Goal: Navigation & Orientation: Find specific page/section

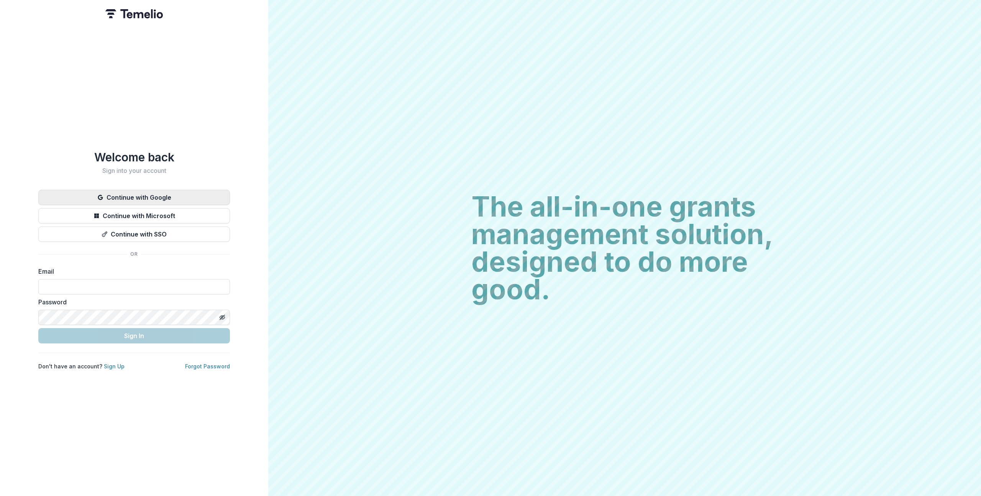
click at [138, 190] on button "Continue with Google" at bounding box center [134, 197] width 192 height 15
click at [203, 192] on button "Continue with Google" at bounding box center [134, 197] width 192 height 15
click at [201, 203] on div "Continue with Google Continue with Microsoft Continue with SSO" at bounding box center [134, 216] width 192 height 52
click at [200, 195] on button "Continue with Google" at bounding box center [134, 197] width 192 height 15
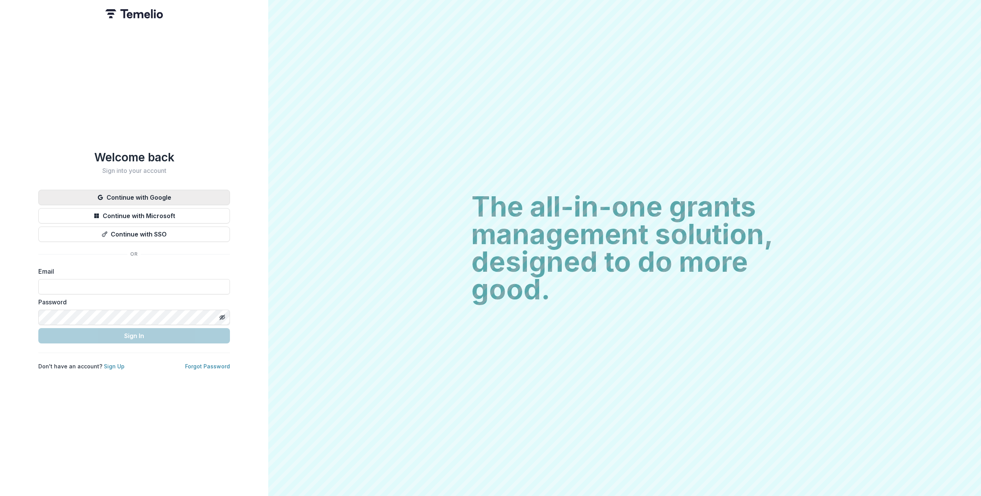
click at [200, 195] on button "Continue with Google" at bounding box center [134, 197] width 192 height 15
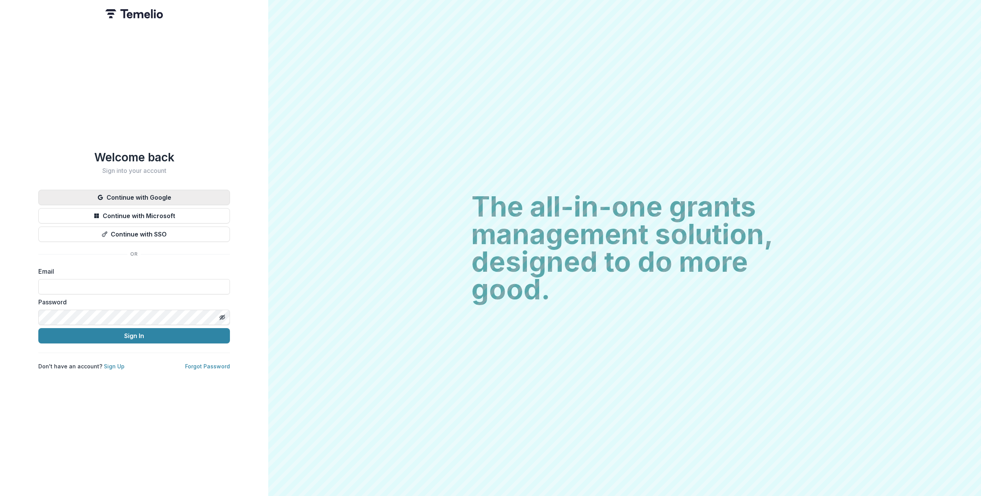
click at [197, 194] on button "Continue with Google" at bounding box center [134, 197] width 192 height 15
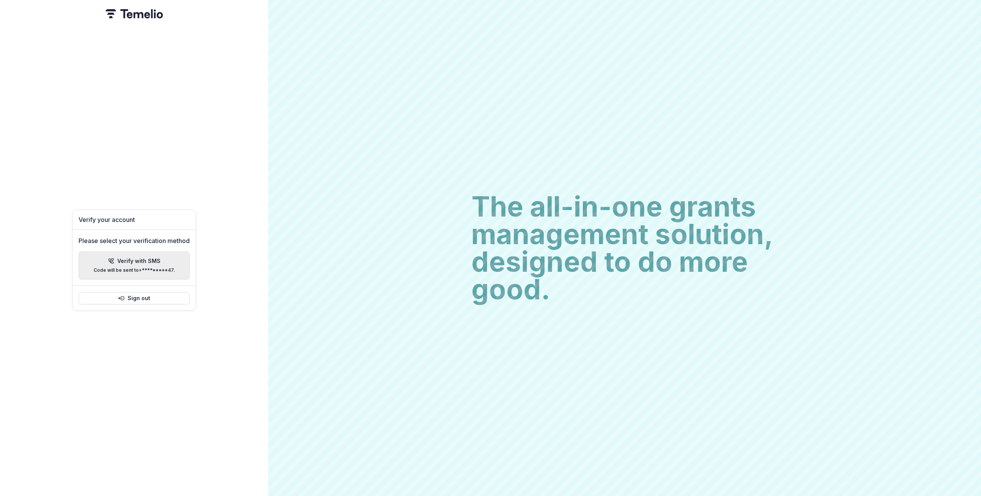
click at [141, 263] on div "Verify with SMS Code will be sent to +*********47 ." at bounding box center [134, 265] width 82 height 15
paste input "******"
type input "*"
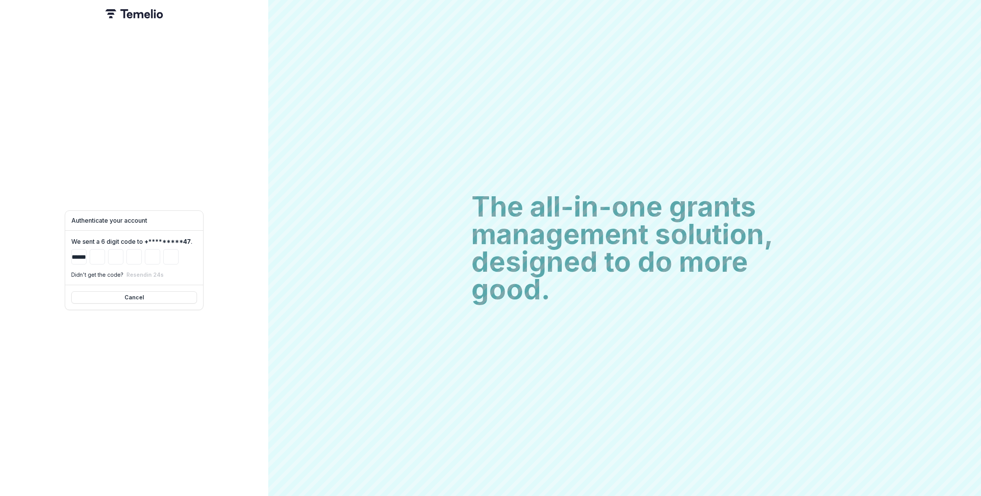
type input "*"
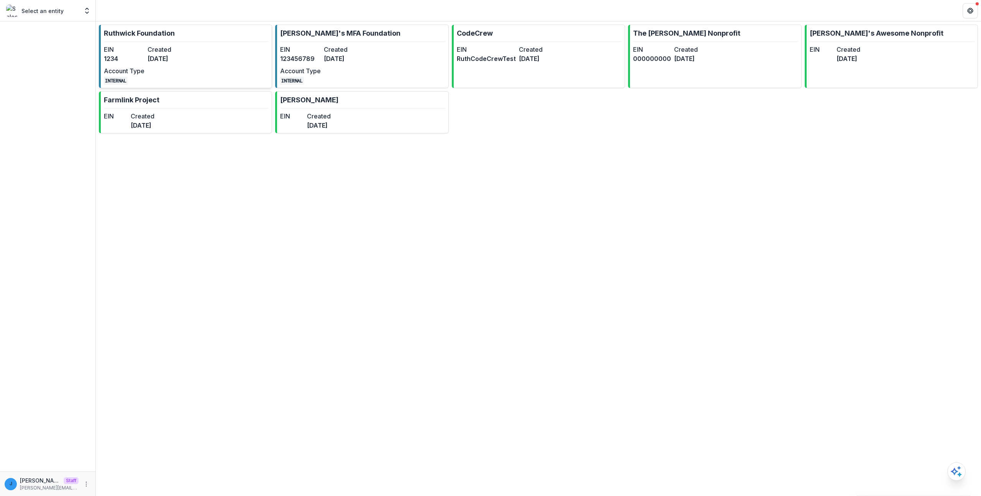
click at [156, 39] on link "[PERSON_NAME] Foundation EIN 1234 Created [DATE] Account Type INTERNAL" at bounding box center [185, 57] width 173 height 64
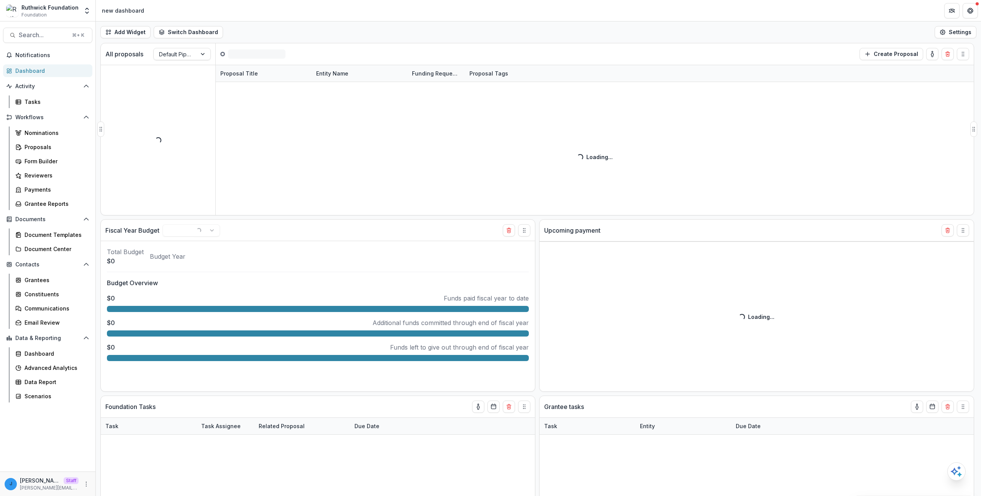
select select "******"
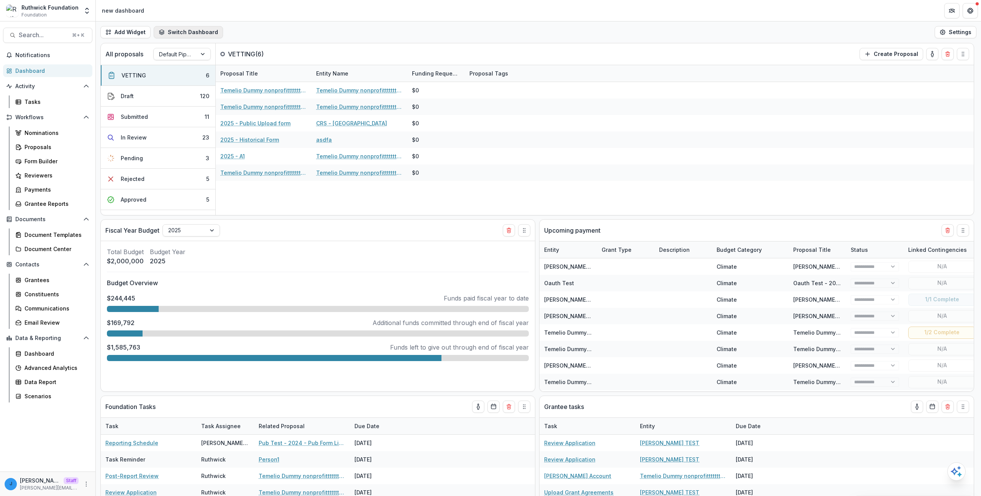
select select "******"
click at [177, 37] on button "Switch Dashboard" at bounding box center [188, 32] width 69 height 12
click at [177, 35] on button "Switch Dashboard" at bounding box center [188, 32] width 69 height 12
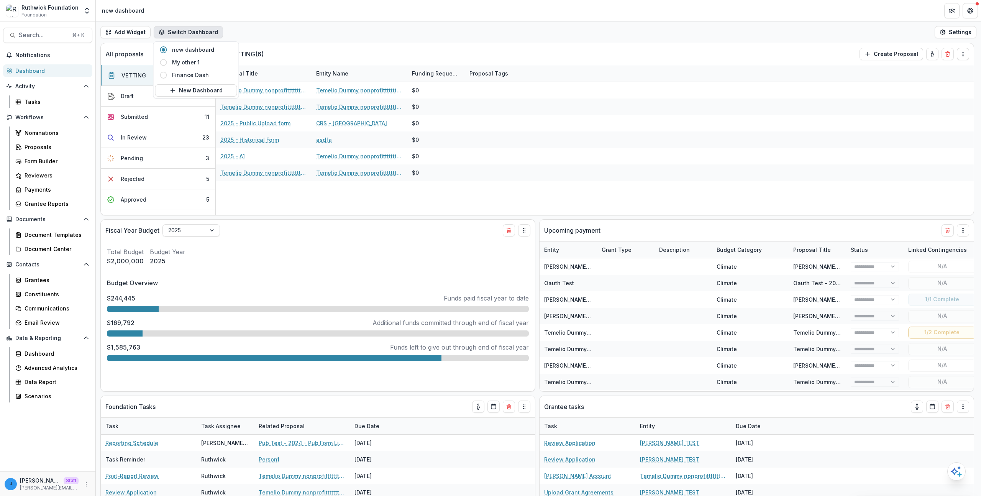
click at [284, 36] on div "Add Widget Switch Dashboard new dashboard My other 1 Finance Dash New Dashboard…" at bounding box center [538, 31] width 885 height 21
click at [191, 36] on button "Switch Dashboard" at bounding box center [188, 32] width 69 height 12
click at [278, 22] on div "Add Widget Switch Dashboard new dashboard My other 1 Finance Dash New Dashboard…" at bounding box center [538, 31] width 885 height 21
click at [166, 39] on div "Add Widget Switch Dashboard new dashboard My other 1 Finance Dash New Dashboard…" at bounding box center [538, 31] width 885 height 21
click at [168, 34] on button "Switch Dashboard" at bounding box center [188, 32] width 69 height 12
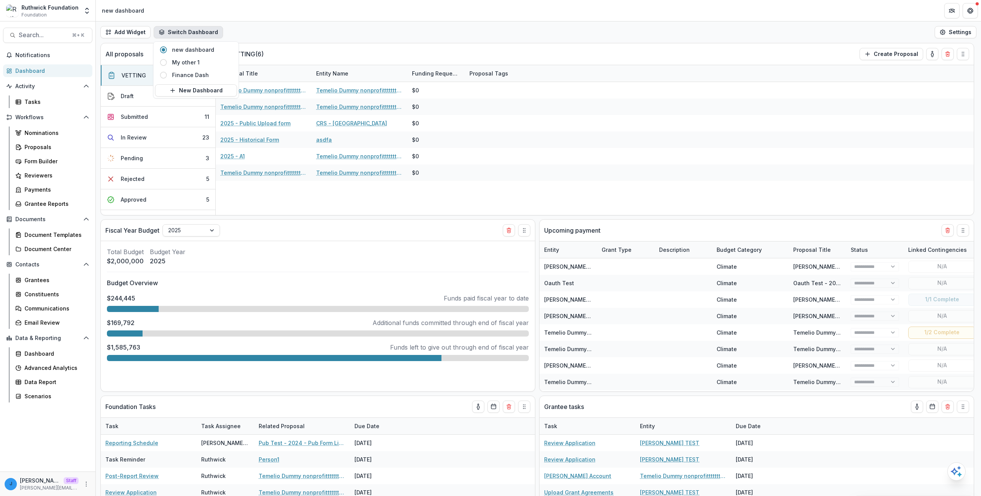
click at [291, 26] on div "Add Widget Switch Dashboard new dashboard My other 1 Finance Dash New Dashboard…" at bounding box center [538, 31] width 885 height 21
click at [87, 484] on icon "More" at bounding box center [86, 484] width 6 height 6
select select "******"
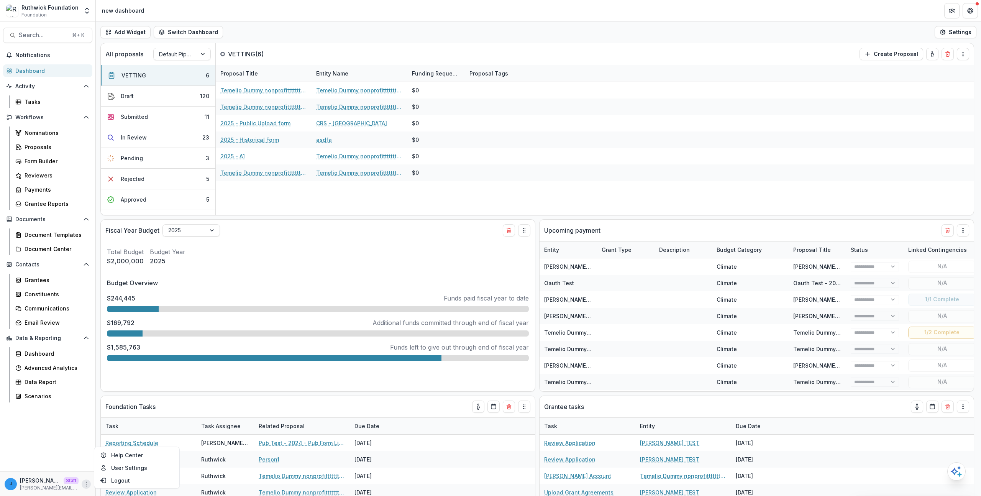
select select "******"
click at [297, 204] on div "Temelio Dummy nonprofittttttttt a4 sda16s5d - 2025 - A1 Temelio Dummy nonprofit…" at bounding box center [595, 148] width 758 height 133
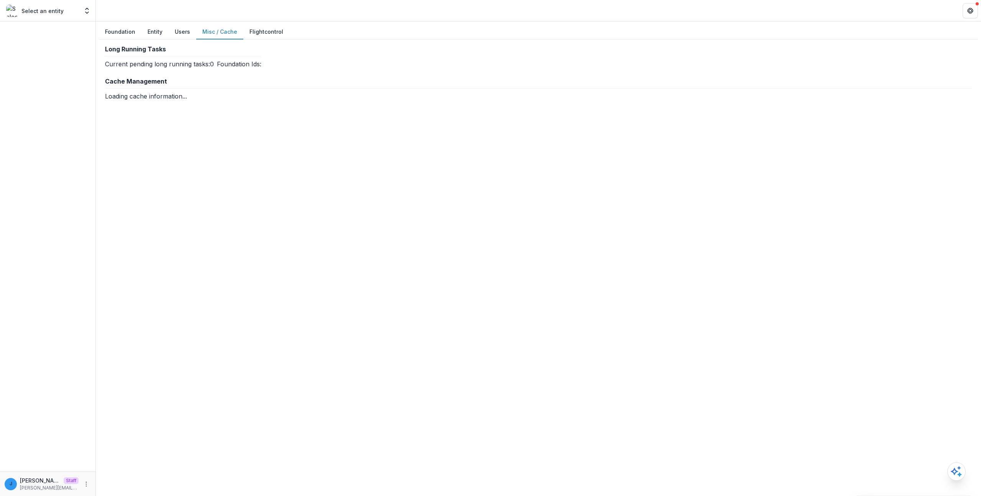
click at [217, 34] on button "Misc / Cache" at bounding box center [219, 32] width 47 height 15
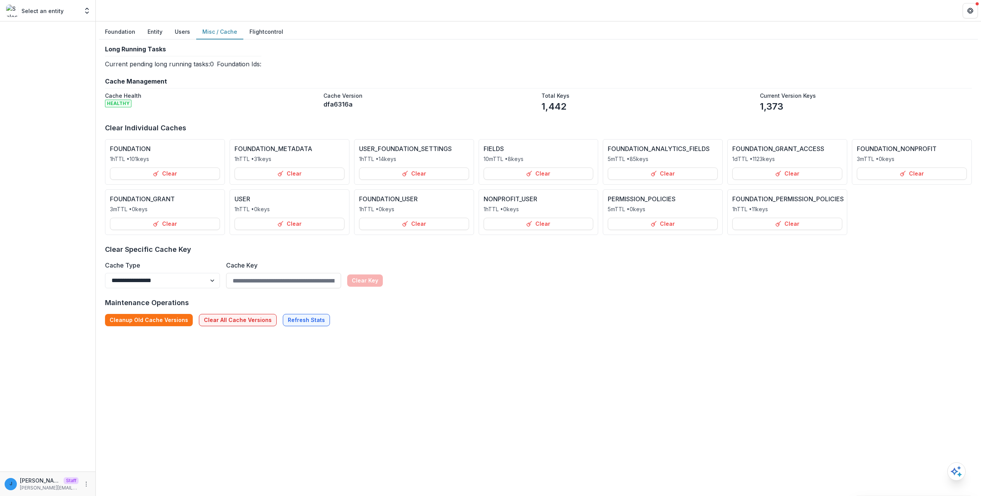
click at [249, 31] on link "Flightcontrol" at bounding box center [266, 32] width 34 height 8
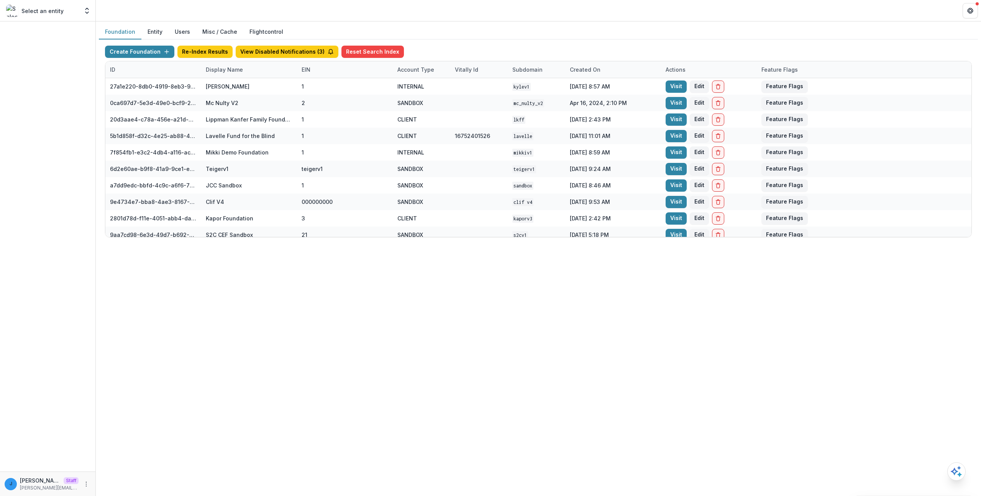
click at [269, 23] on div "Foundation Entity Users Misc / Cache Flightcontrol Create Foundation Re-Index R…" at bounding box center [538, 133] width 885 height 225
click at [267, 31] on link "Flightcontrol" at bounding box center [266, 32] width 34 height 8
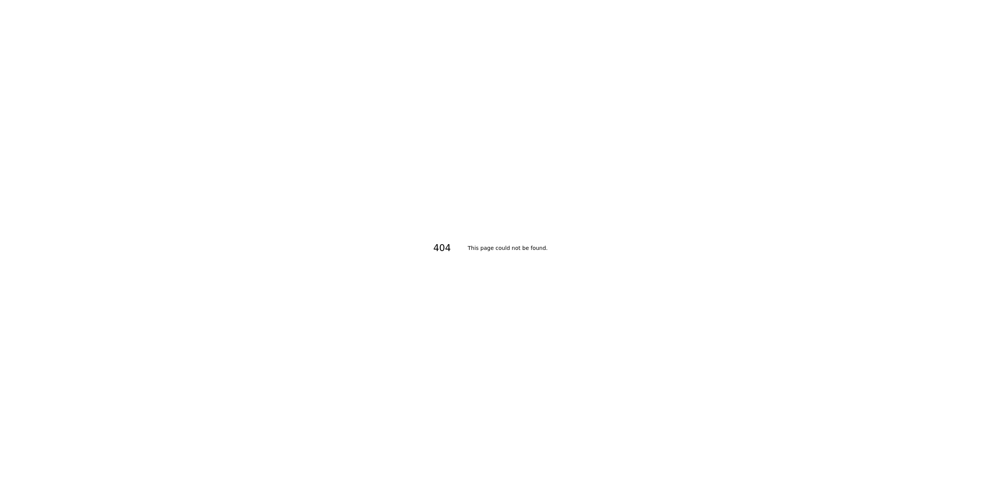
drag, startPoint x: 212, startPoint y: 198, endPoint x: 12, endPoint y: 194, distance: 199.3
click at [206, 197] on div "404 This page could not be found ." at bounding box center [490, 248] width 981 height 496
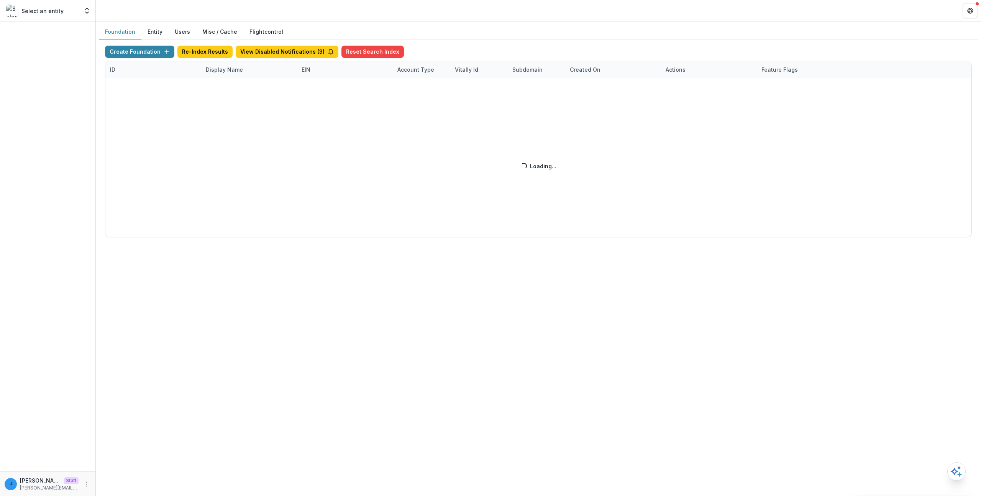
drag, startPoint x: 236, startPoint y: 125, endPoint x: 199, endPoint y: 93, distance: 49.5
click at [236, 125] on div "Create Foundation Re-Index Results View Disabled Notifications ( 3 ) Reset Sear…" at bounding box center [538, 142] width 867 height 192
